Goal: Task Accomplishment & Management: Use online tool/utility

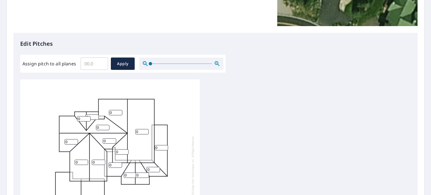
scroll to position [117, 0]
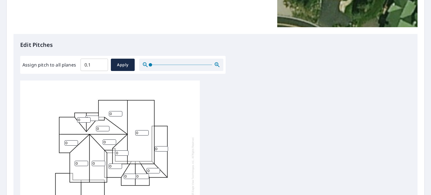
click at [101, 62] on input "0.1" at bounding box center [95, 65] width 28 height 16
type input "0"
type input "8"
click at [125, 65] on span "Apply" at bounding box center [122, 64] width 15 height 7
type input "8"
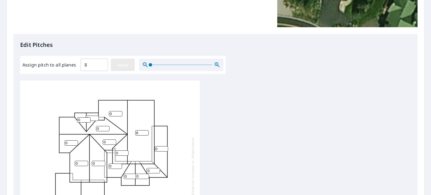
type input "8"
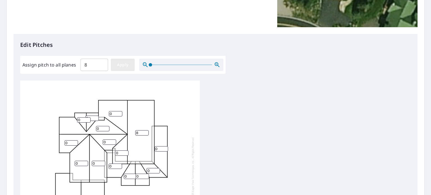
type input "8"
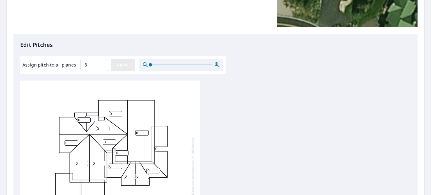
type input "8"
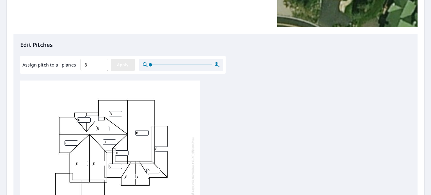
type input "8"
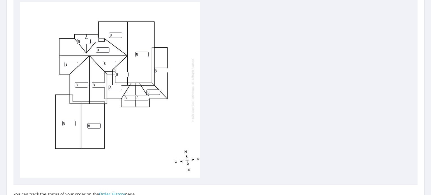
scroll to position [249, 0]
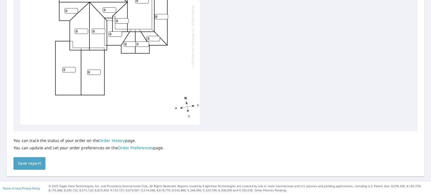
click at [31, 162] on span "Save report" at bounding box center [29, 163] width 23 height 7
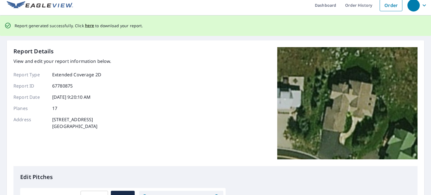
scroll to position [0, 0]
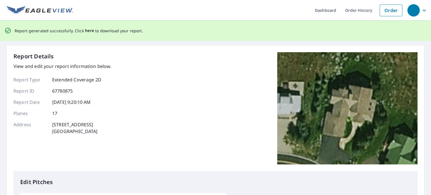
click at [89, 29] on span "here" at bounding box center [89, 30] width 9 height 7
